Goal: Task Accomplishment & Management: Manage account settings

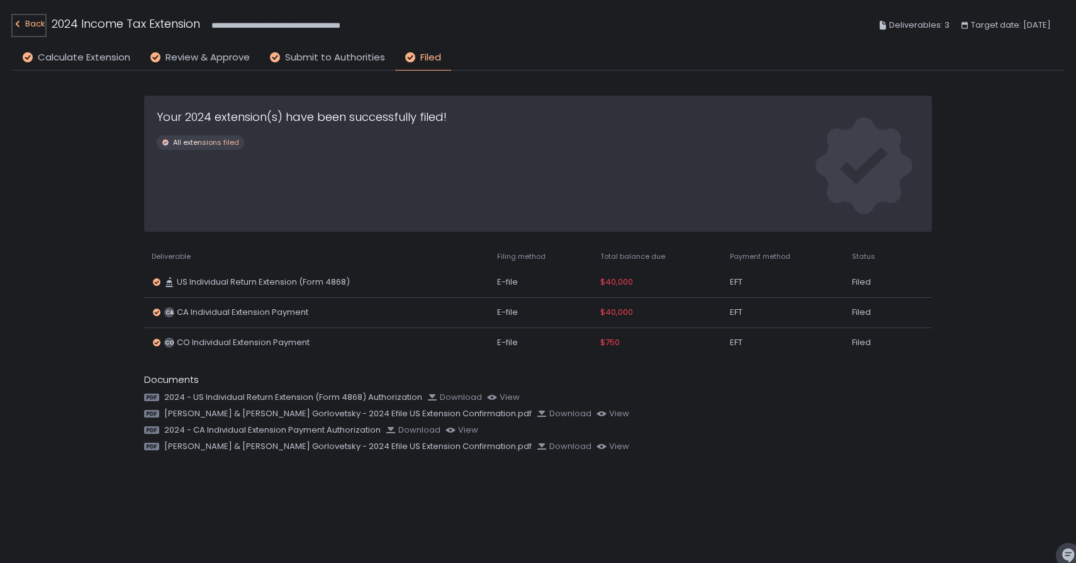
click at [37, 25] on div "Back" at bounding box center [29, 23] width 33 height 15
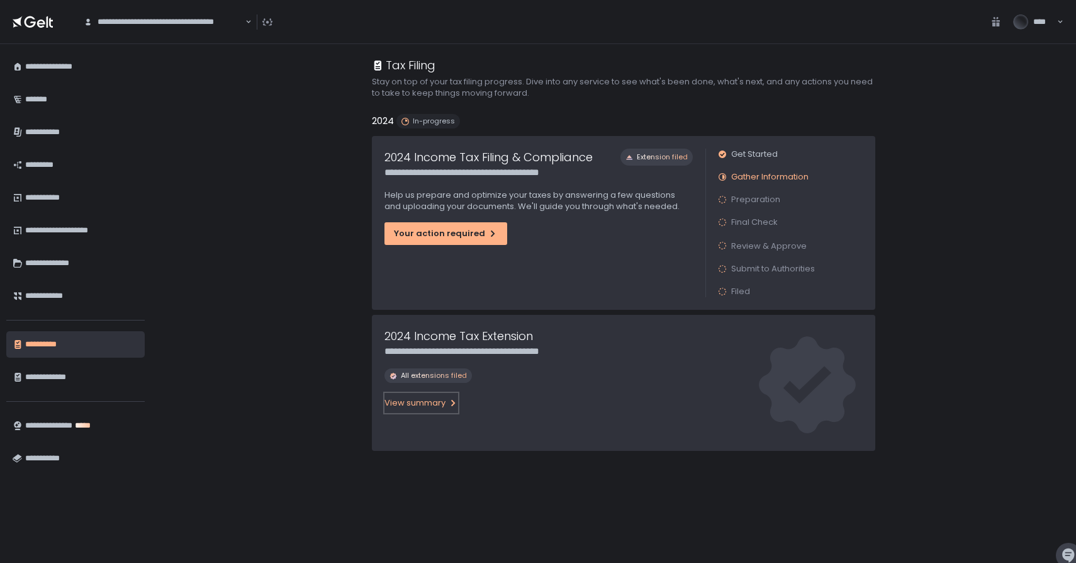
click at [446, 408] on div "View summary" at bounding box center [421, 402] width 74 height 11
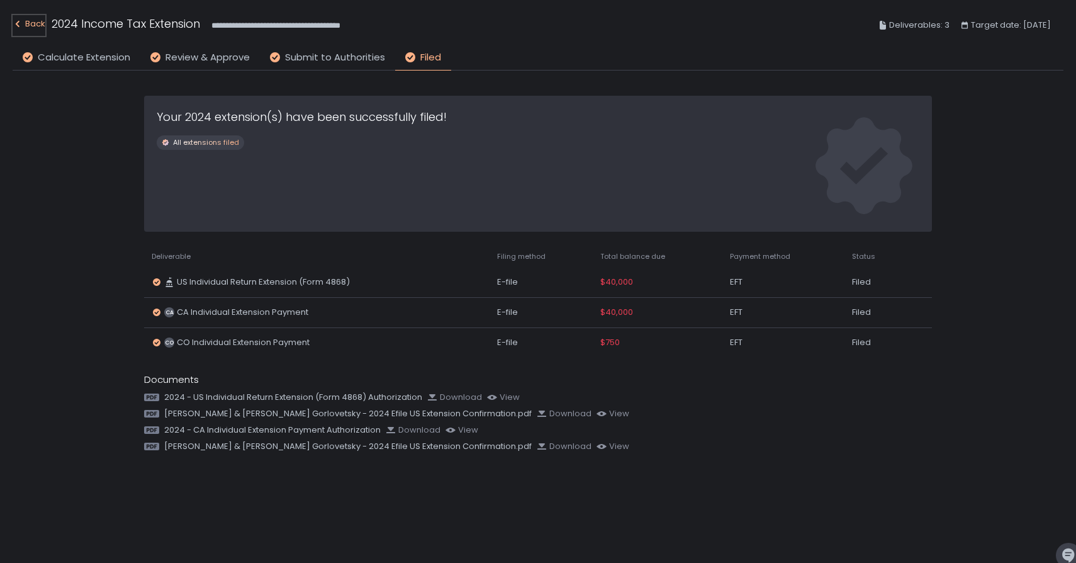
click at [33, 26] on div "Back" at bounding box center [29, 23] width 33 height 15
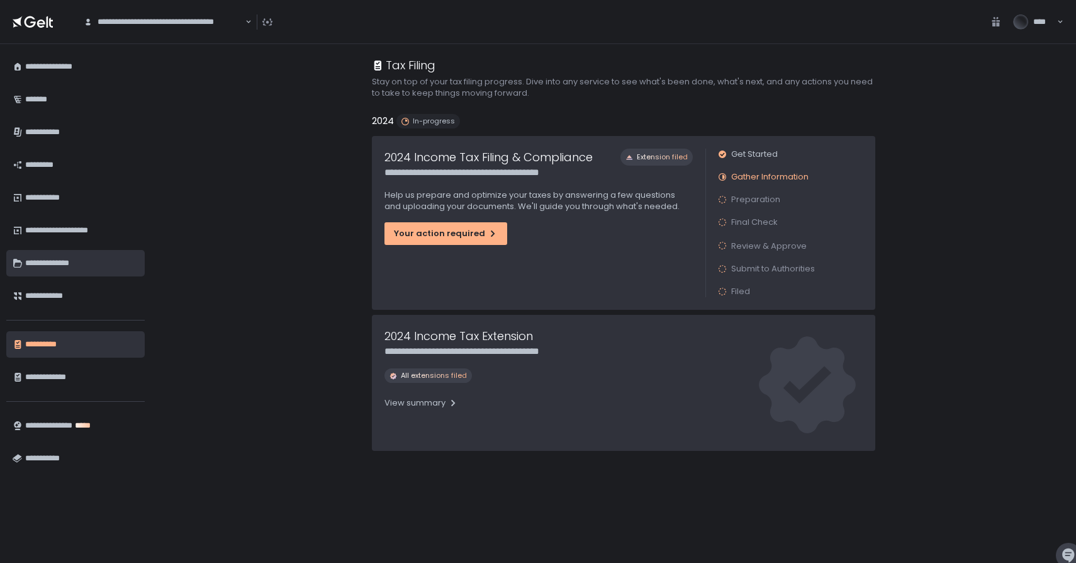
click at [60, 264] on div "**********" at bounding box center [81, 262] width 113 height 21
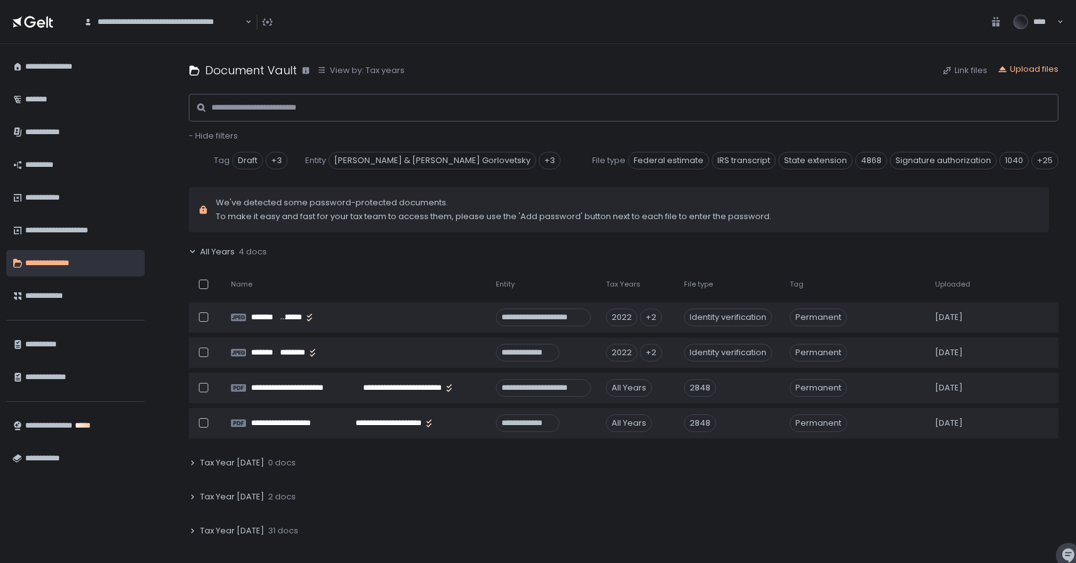
scroll to position [103, 0]
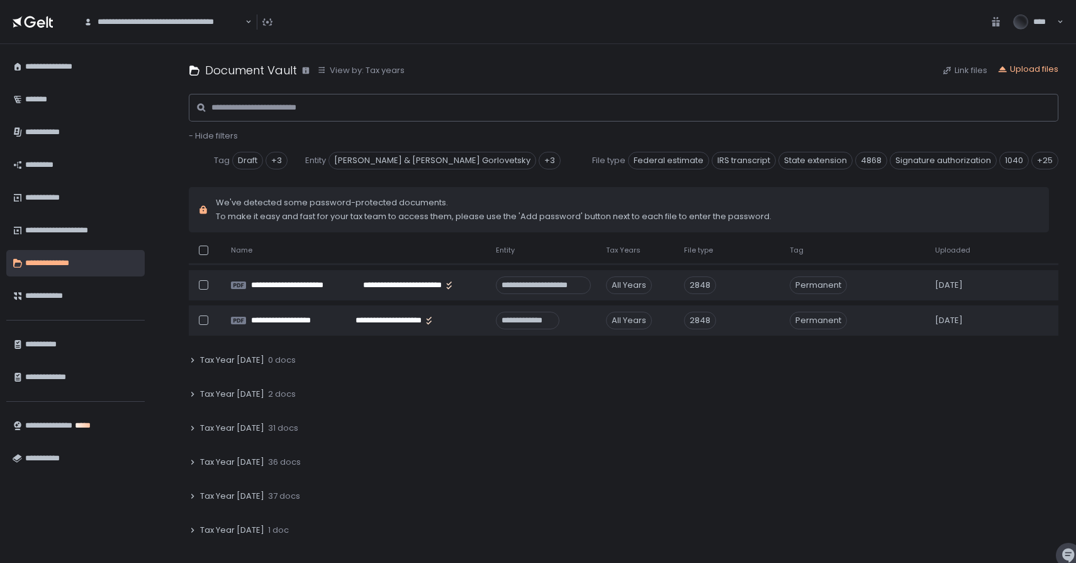
click at [189, 422] on div "Tax Year [DATE] 31 docs" at bounding box center [624, 427] width 870 height 29
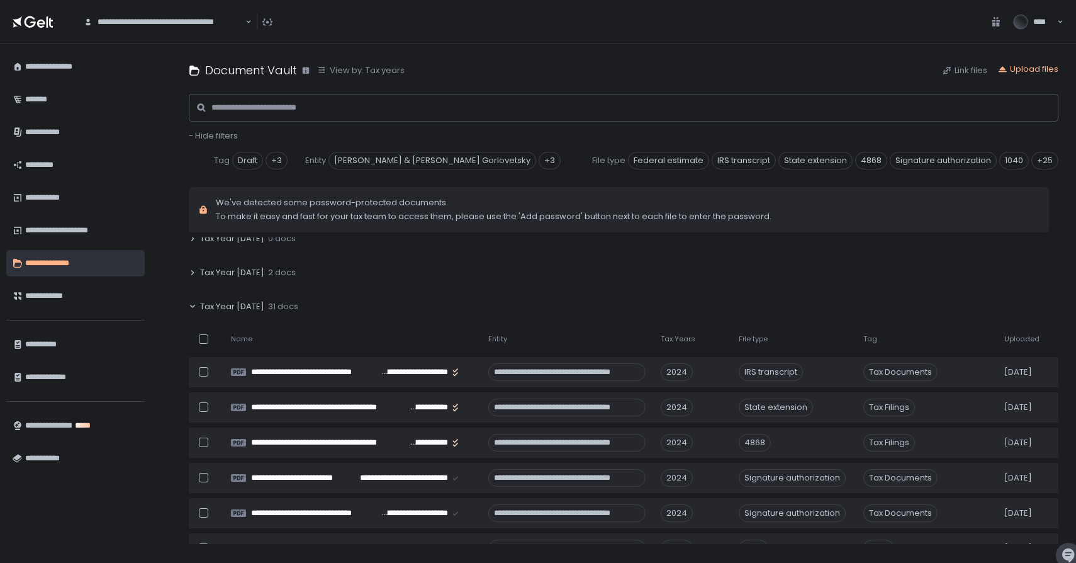
scroll to position [232, 0]
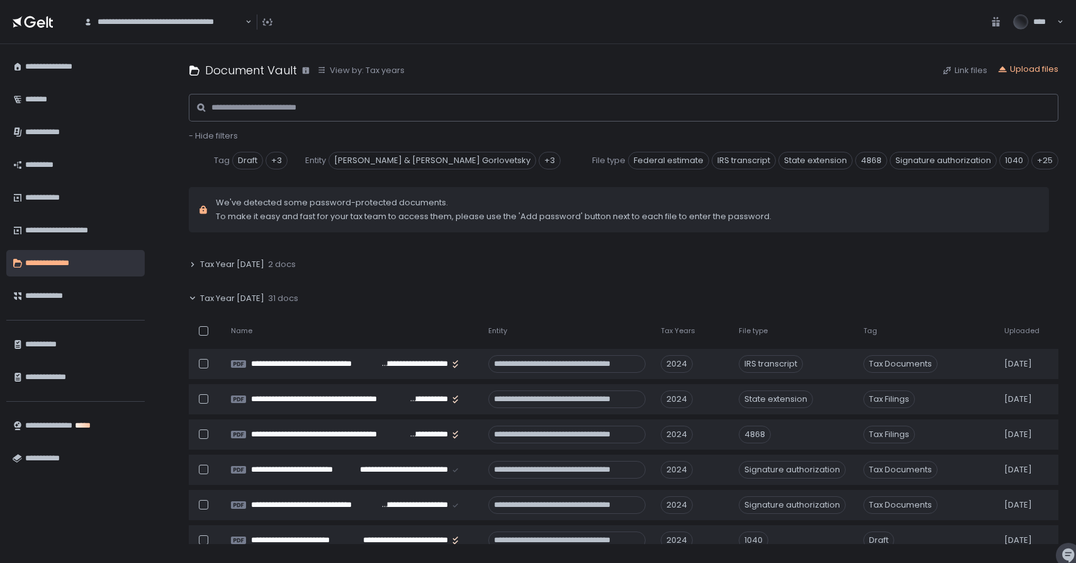
click at [200, 330] on div at bounding box center [203, 330] width 9 height 9
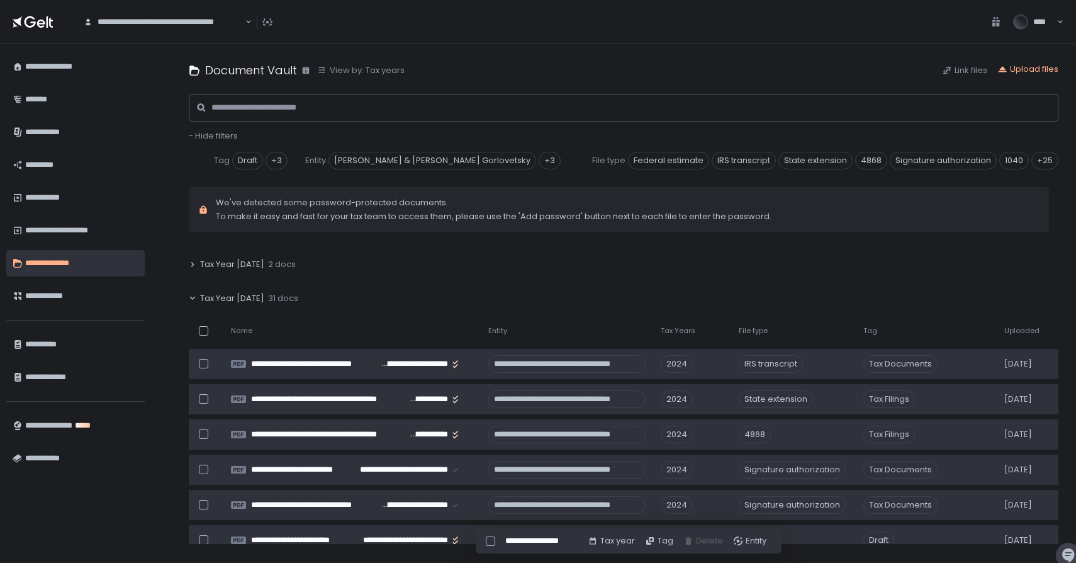
click at [204, 327] on div at bounding box center [203, 330] width 9 height 9
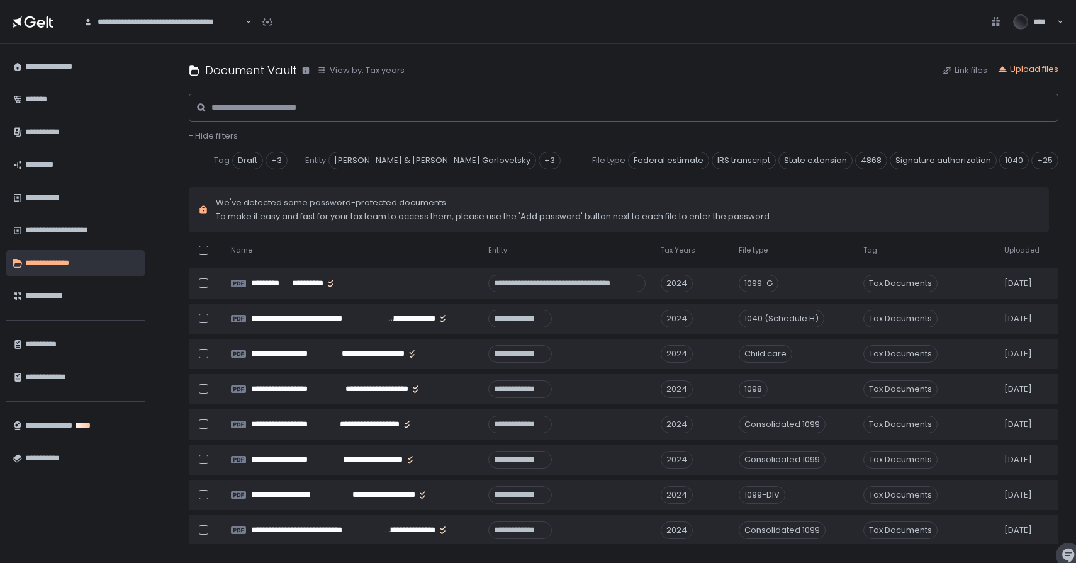
scroll to position [592, 0]
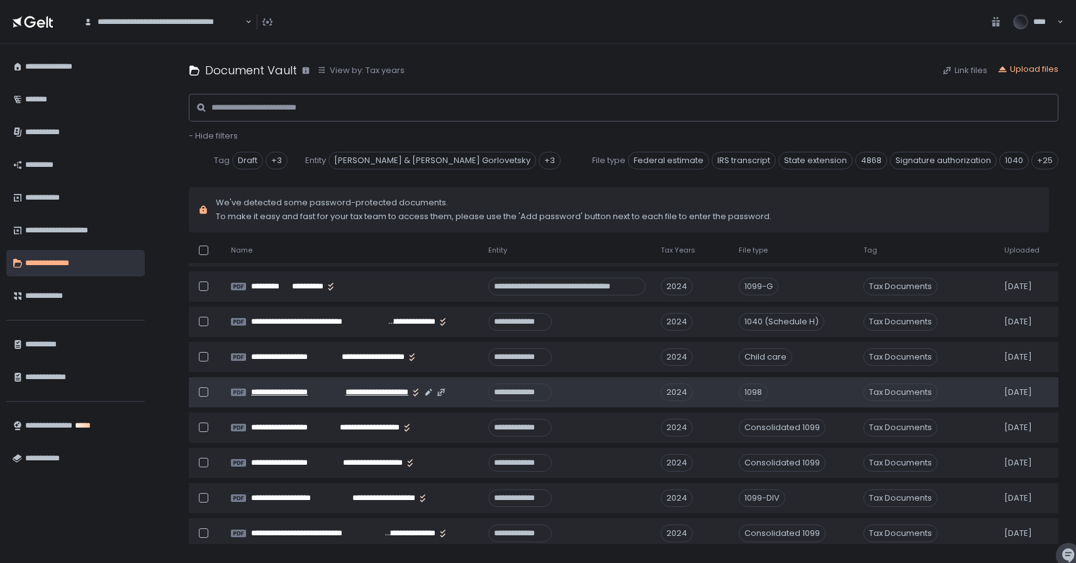
click at [364, 388] on span "**********" at bounding box center [370, 391] width 77 height 11
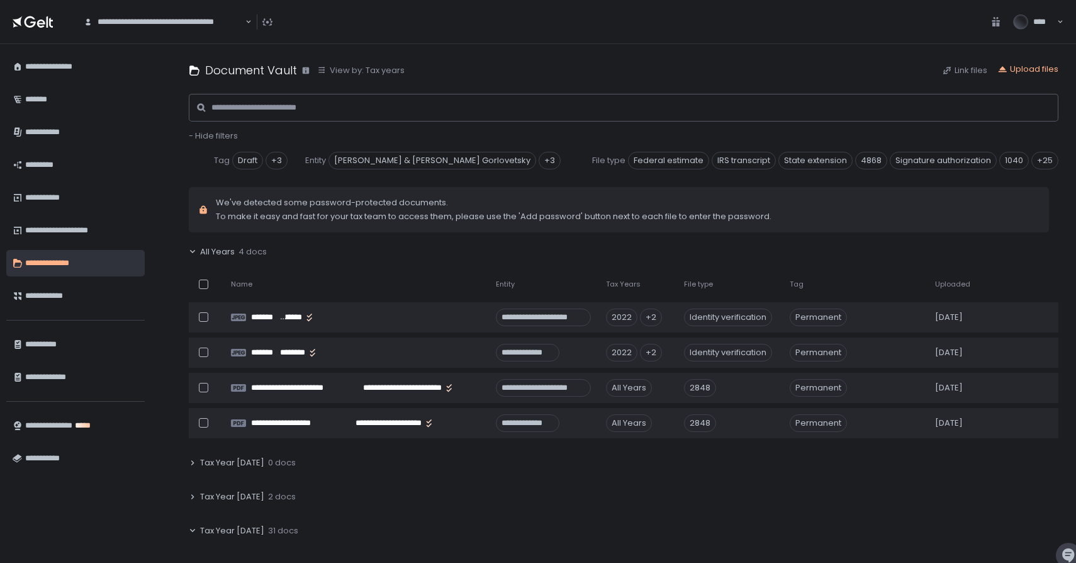
scroll to position [10, 0]
